Goal: Transaction & Acquisition: Purchase product/service

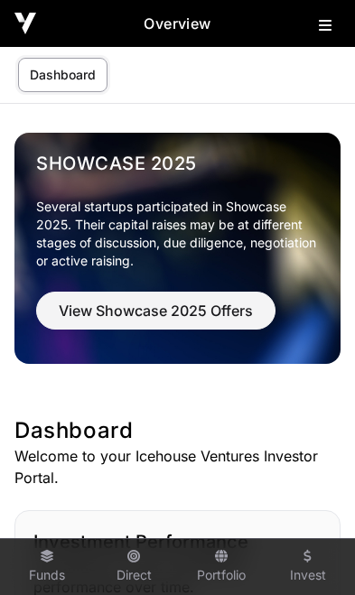
click at [314, 31] on h2 "Overview" at bounding box center [177, 24] width 283 height 22
click at [322, 33] on icon at bounding box center [325, 25] width 13 height 14
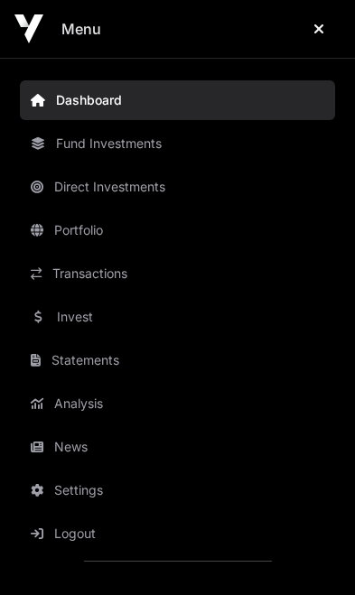
click at [83, 321] on link "Invest" at bounding box center [177, 317] width 315 height 40
click at [79, 321] on link "Invest" at bounding box center [177, 317] width 315 height 40
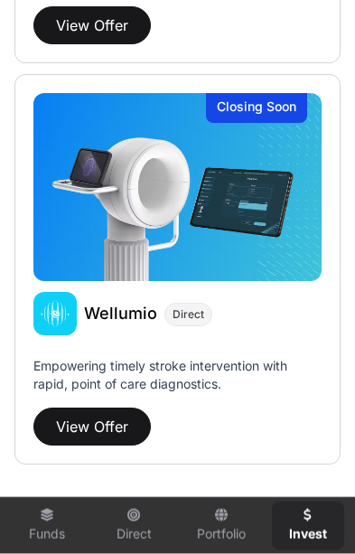
scroll to position [4086, 0]
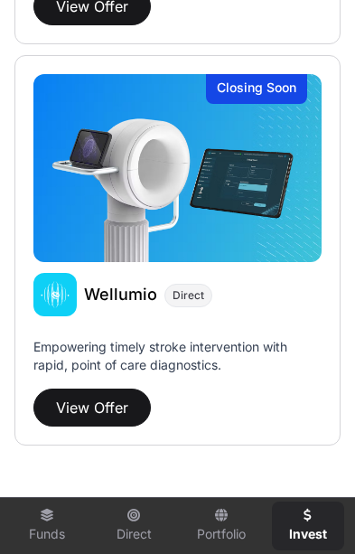
click at [85, 408] on button "View Offer" at bounding box center [91, 407] width 117 height 38
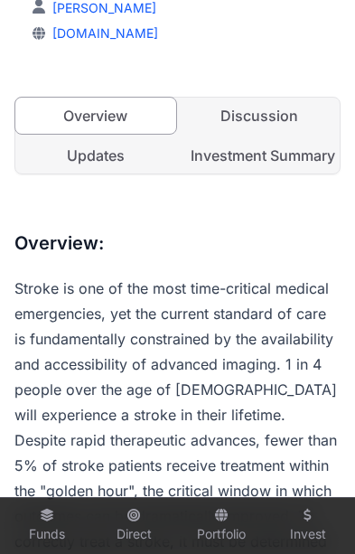
scroll to position [506, 0]
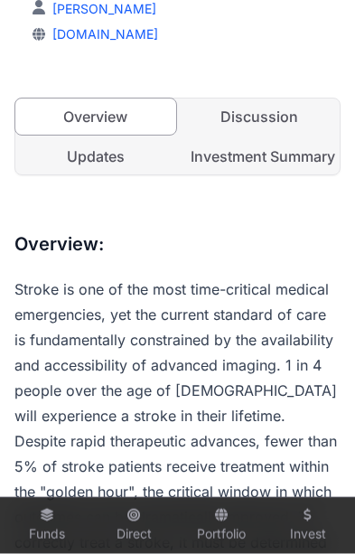
click at [275, 161] on link "Investment Summary" at bounding box center [260, 156] width 161 height 36
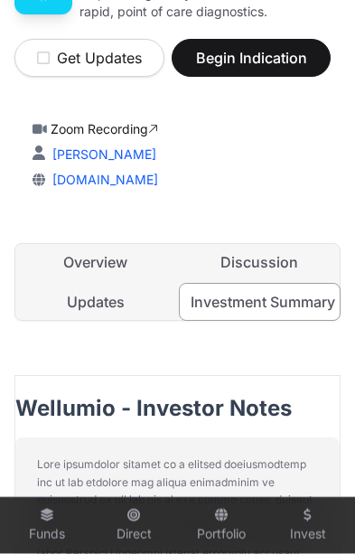
scroll to position [375, 0]
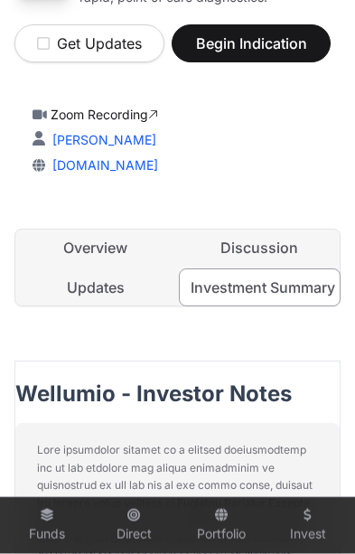
click at [75, 243] on link "Overview" at bounding box center [95, 247] width 161 height 36
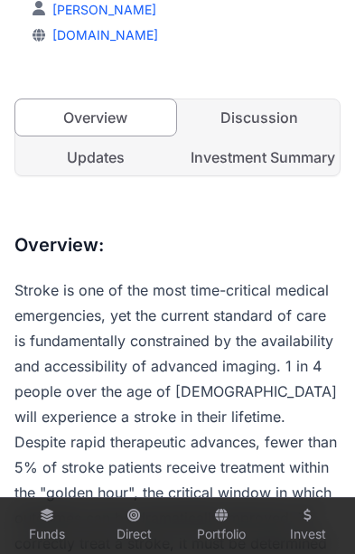
scroll to position [505, 0]
click at [98, 160] on link "Updates" at bounding box center [95, 157] width 161 height 36
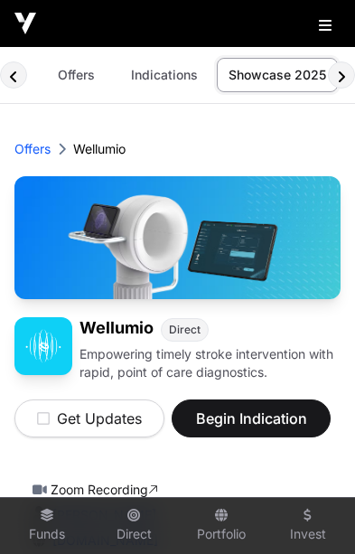
click at [119, 329] on h1 "Wellumio" at bounding box center [116, 329] width 74 height 24
click at [221, 524] on link "Portfolio" at bounding box center [221, 525] width 72 height 49
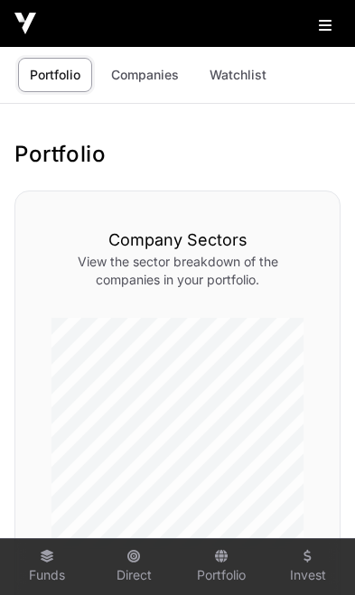
click at [158, 79] on link "Companies" at bounding box center [144, 75] width 91 height 34
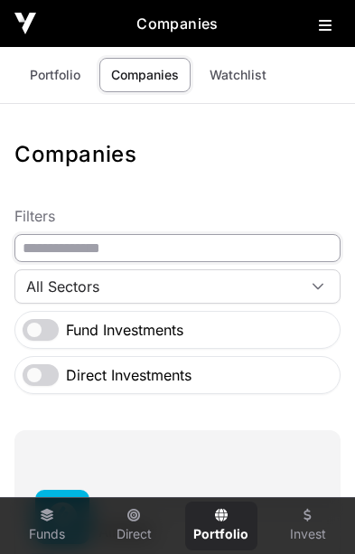
click at [123, 252] on input "text" at bounding box center [177, 248] width 326 height 28
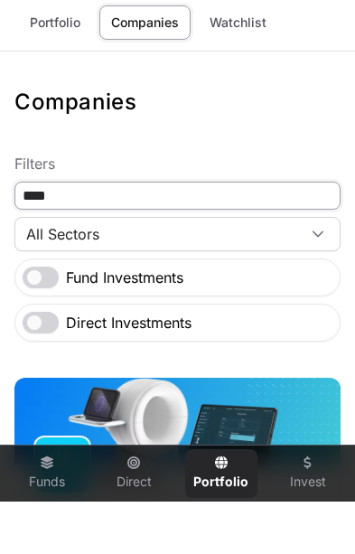
type input "****"
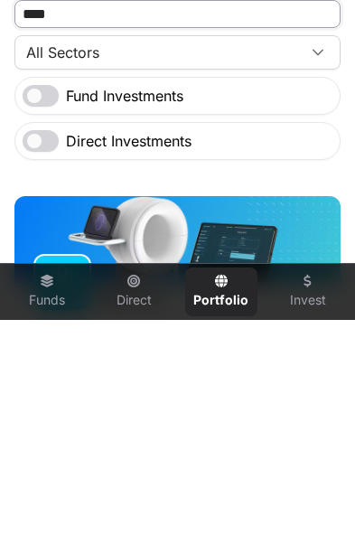
scroll to position [13, 0]
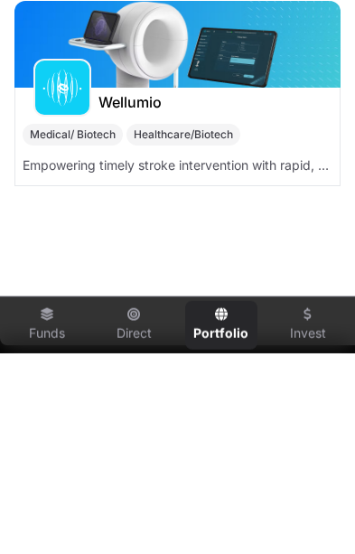
click at [144, 292] on h1 "Wellumio" at bounding box center [129, 303] width 63 height 22
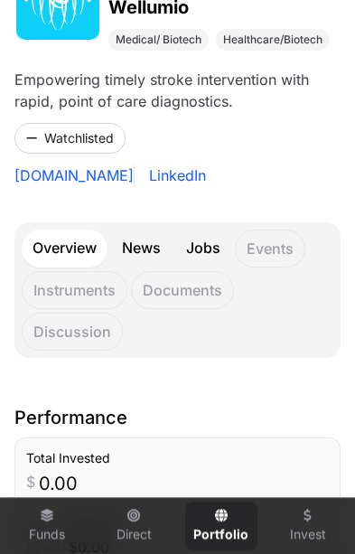
scroll to position [289, 0]
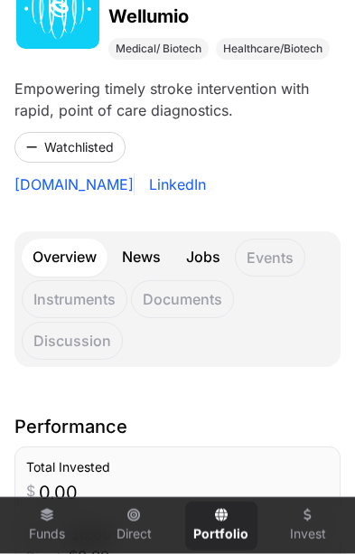
click at [152, 254] on link "News" at bounding box center [141, 257] width 61 height 38
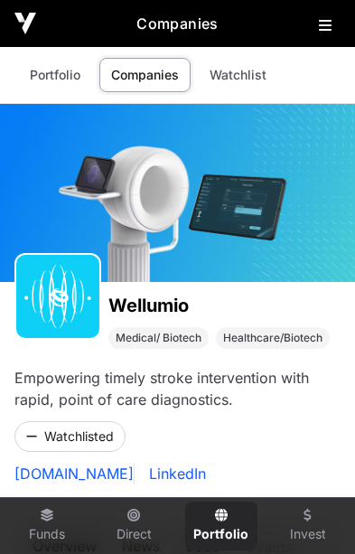
click at [319, 33] on icon at bounding box center [325, 25] width 13 height 14
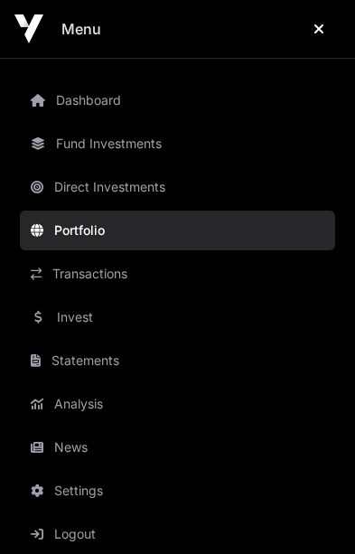
click at [107, 326] on link "Invest" at bounding box center [177, 317] width 315 height 40
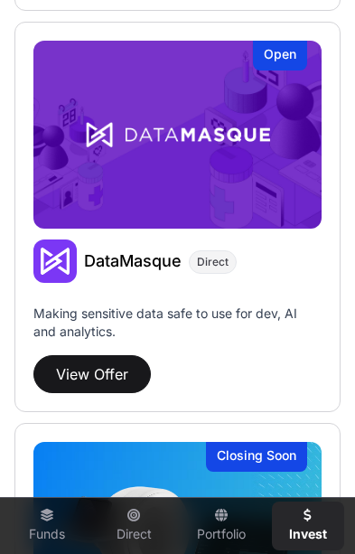
scroll to position [4086, 0]
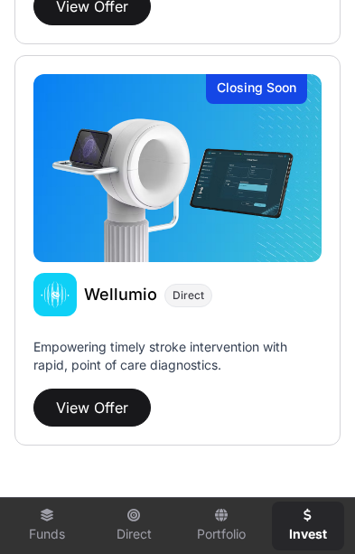
click at [106, 407] on button "View Offer" at bounding box center [91, 407] width 117 height 38
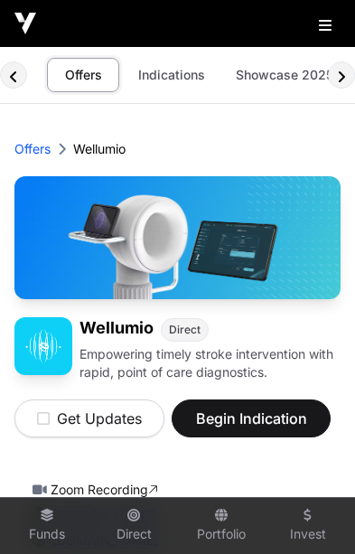
click at [107, 369] on p "Empowering timely stroke intervention with rapid, point of care diagnostics." at bounding box center [209, 363] width 261 height 36
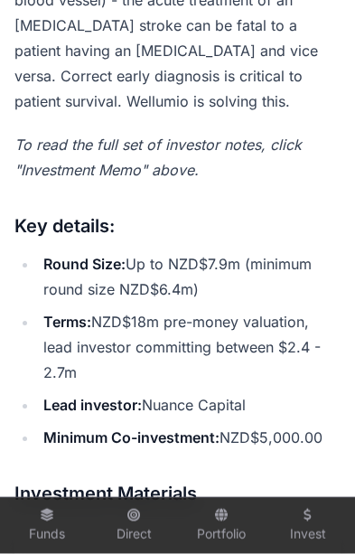
scroll to position [1175, 0]
